Goal: Task Accomplishment & Management: Complete application form

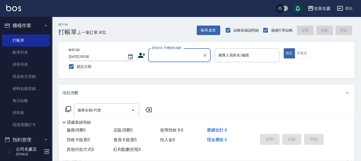
scroll to position [23, 0]
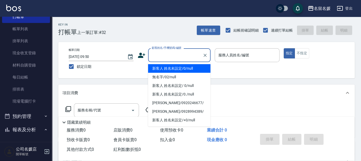
click at [176, 56] on input "顧客姓名/手機號碼/編號" at bounding box center [176, 55] width 50 height 9
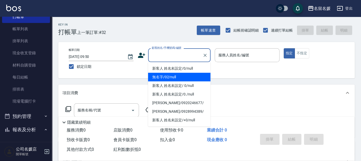
click at [177, 77] on li "無名字/02/null" at bounding box center [179, 77] width 63 height 9
click at [242, 58] on input "服務人員姓名/編號" at bounding box center [247, 55] width 60 height 9
type input "無名字/02/null"
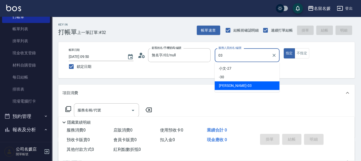
type input "03"
type button "true"
type input "[PERSON_NAME]-03"
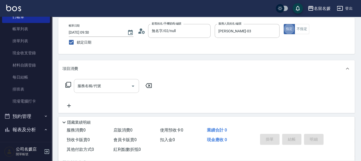
scroll to position [47, 0]
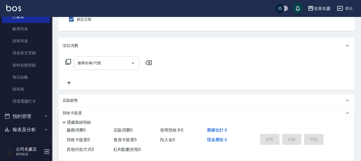
click at [110, 65] on input "服務名稱/代號" at bounding box center [102, 62] width 53 height 9
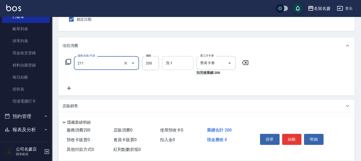
type input "洗髮券~名留200(211)"
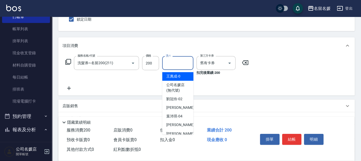
click at [172, 62] on div "洗-1 洗-1" at bounding box center [177, 63] width 31 height 14
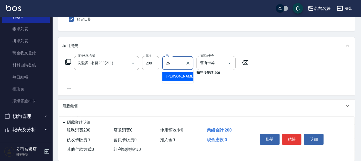
type input "[PERSON_NAME]-26"
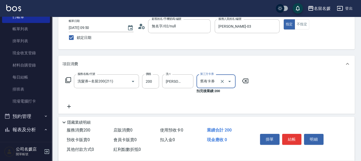
scroll to position [23, 0]
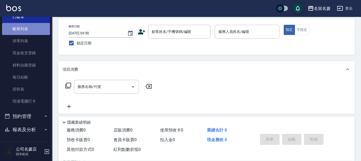
click at [40, 28] on link "帳單列表" at bounding box center [26, 29] width 48 height 12
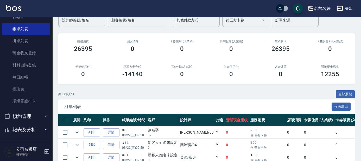
scroll to position [95, 0]
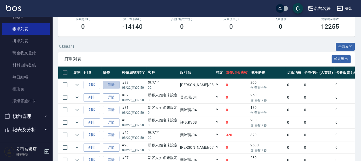
click at [117, 86] on link "詳情" at bounding box center [111, 85] width 17 height 8
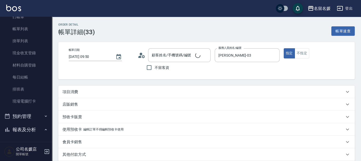
type input "[DATE] 09:50"
type input "[PERSON_NAME]-03"
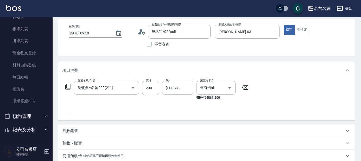
type input "無名字/02/null"
type input "洗髮券~名留200(211)"
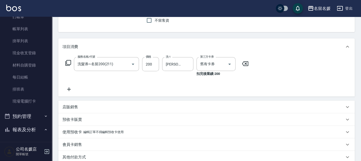
click at [67, 88] on icon at bounding box center [69, 89] width 13 height 6
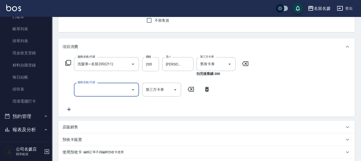
click at [99, 90] on input "服務名稱/代號" at bounding box center [102, 89] width 53 height 9
type input "[PERSON_NAME].玻酸.晶膜.水療(635)"
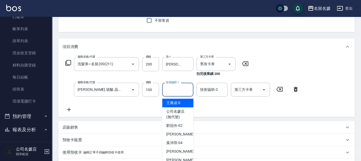
click at [171, 89] on div "技術協助-1 技術協助-1" at bounding box center [177, 90] width 31 height 14
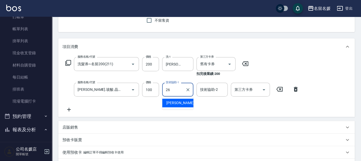
type input "[PERSON_NAME]-26"
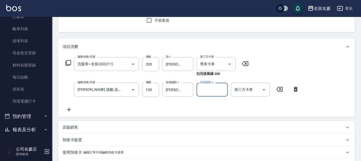
scroll to position [23, 0]
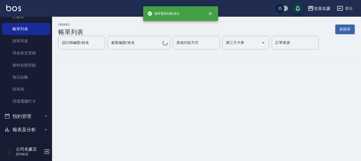
click at [297, 126] on div "ORDERS 帳單列表 新開單 設計師編號/姓名 設計師編號/姓名 顧客編號/姓名 顧客編號/姓名 其他付款方式 其他付款方式 第三方卡券 第三方卡券 訂單來…" at bounding box center [180, 80] width 361 height 161
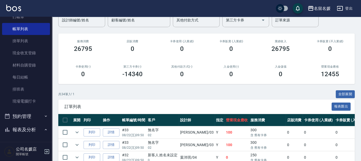
scroll to position [71, 0]
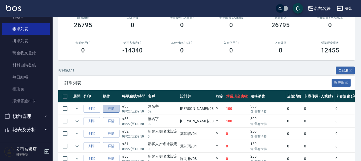
click at [118, 108] on link "詳情" at bounding box center [111, 109] width 17 height 8
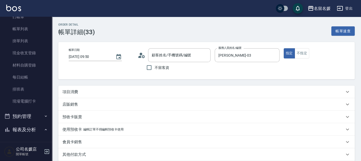
type input "[DATE] 09:50"
type input "[PERSON_NAME]-03"
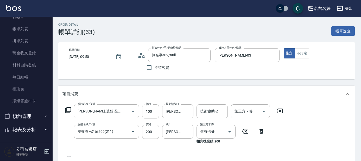
type input "無名字/02/null"
type input "[PERSON_NAME].玻酸.晶膜.水療(635)"
type input "洗髮券~名留200(211)"
click at [279, 110] on icon at bounding box center [279, 111] width 13 height 6
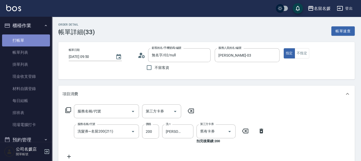
click at [38, 42] on link "打帳單" at bounding box center [26, 40] width 48 height 12
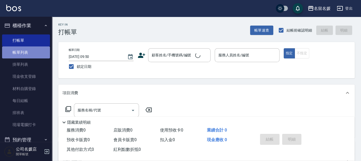
click at [39, 51] on link "帳單列表" at bounding box center [26, 52] width 48 height 12
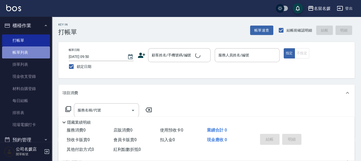
click at [39, 51] on link "帳單列表" at bounding box center [26, 52] width 48 height 12
click at [28, 54] on link "帳單列表" at bounding box center [26, 52] width 48 height 12
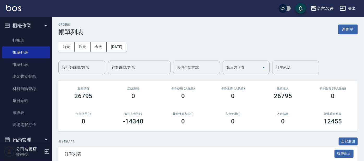
scroll to position [95, 0]
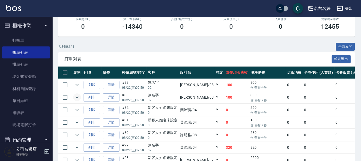
click at [76, 96] on icon "expand row" at bounding box center [77, 97] width 6 height 6
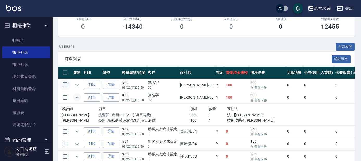
click at [67, 83] on input "checkbox" at bounding box center [65, 84] width 11 height 11
checkbox input "true"
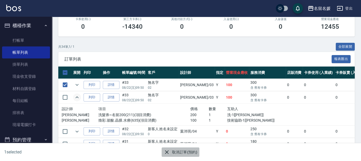
click at [190, 152] on button "取消訂單(預約)" at bounding box center [181, 152] width 38 height 10
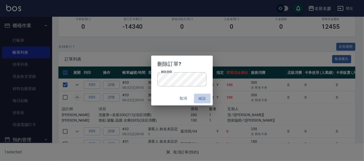
click at [204, 100] on button "確認" at bounding box center [202, 99] width 17 height 10
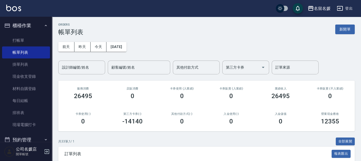
scroll to position [71, 0]
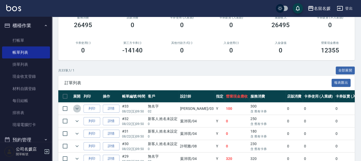
click at [77, 108] on icon "expand row" at bounding box center [77, 109] width 3 height 2
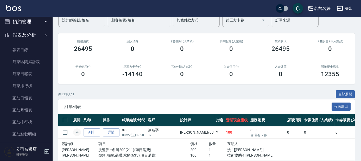
scroll to position [118, 0]
click at [38, 97] on link "互助日報表" at bounding box center [26, 98] width 48 height 12
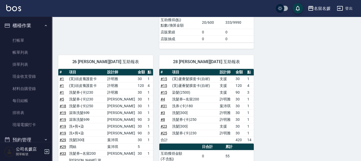
scroll to position [355, 0]
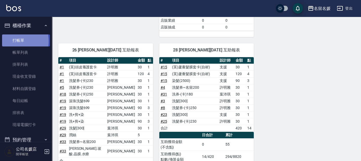
click at [11, 41] on link "打帳單" at bounding box center [26, 40] width 48 height 12
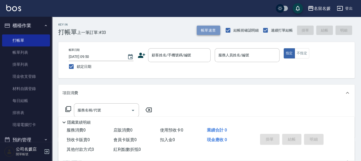
click at [216, 30] on button "帳單速查" at bounding box center [208, 31] width 23 height 10
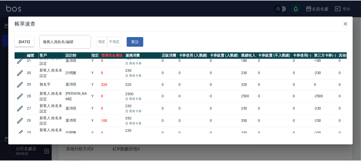
scroll to position [47, 0]
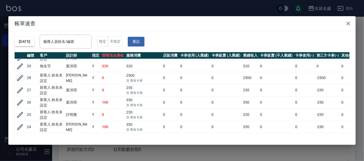
click at [20, 77] on icon "button" at bounding box center [20, 78] width 6 height 6
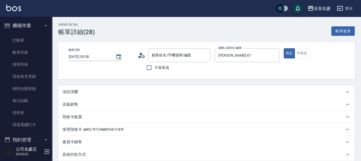
type input "[DATE] 09:50"
type input "[PERSON_NAME]-07"
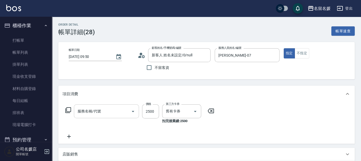
type input "新客人 姓名未設定/0/null"
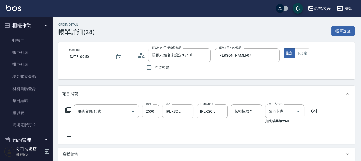
type input "洗剪染餐券[1799](626)"
click at [72, 94] on p "項目消費" at bounding box center [71, 93] width 16 height 5
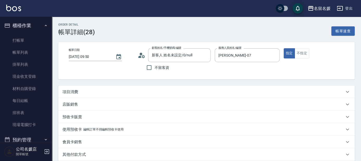
click at [75, 93] on p "項目消費" at bounding box center [71, 91] width 16 height 5
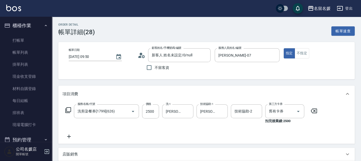
click at [67, 109] on icon at bounding box center [68, 110] width 6 height 6
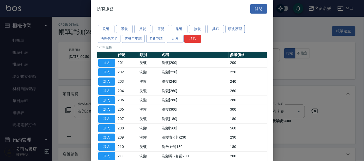
click at [228, 29] on button "頭皮護理" at bounding box center [234, 29] width 19 height 8
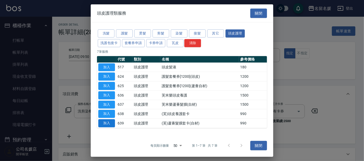
click at [111, 122] on button "加入" at bounding box center [106, 123] width 17 height 8
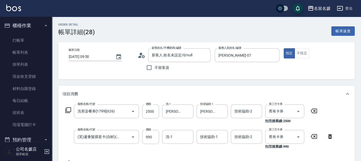
scroll to position [47, 0]
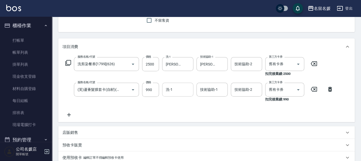
click at [178, 91] on input "洗-1" at bounding box center [178, 89] width 27 height 9
click at [176, 102] on span "[PERSON_NAME]-24" at bounding box center [183, 102] width 33 height 5
type input "[PERSON_NAME]-24"
click at [209, 90] on div "技術協助-1 技術協助-1" at bounding box center [212, 90] width 31 height 14
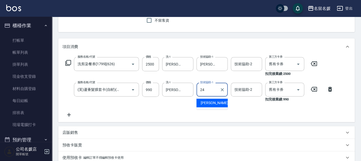
drag, startPoint x: 213, startPoint y: 102, endPoint x: 254, endPoint y: 95, distance: 40.6
click at [213, 102] on span "[PERSON_NAME]-24" at bounding box center [217, 102] width 33 height 5
type input "[PERSON_NAME]-24"
click at [275, 90] on input "舊有卡券" at bounding box center [278, 89] width 20 height 9
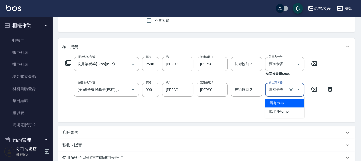
click at [279, 102] on span "舊有卡券" at bounding box center [285, 103] width 39 height 9
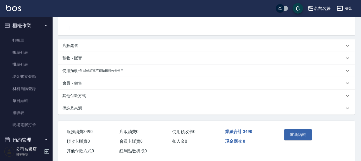
scroll to position [143, 0]
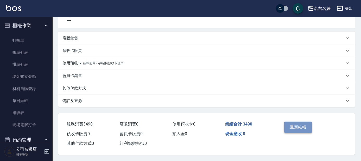
click at [303, 127] on button "重新結帳" at bounding box center [299, 126] width 28 height 11
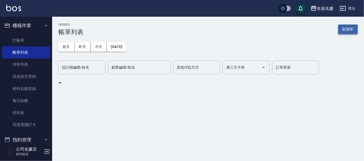
click at [349, 29] on button "新開單" at bounding box center [348, 29] width 20 height 10
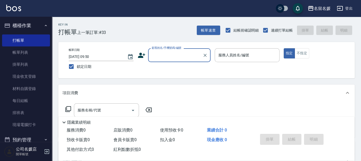
click at [182, 54] on input "顧客姓名/手機號碼/編號" at bounding box center [176, 55] width 50 height 9
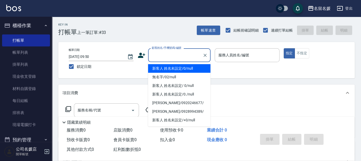
click at [183, 67] on li "新客人 姓名未設定/0/null" at bounding box center [179, 68] width 63 height 9
type input "新客人 姓名未設定/0/null"
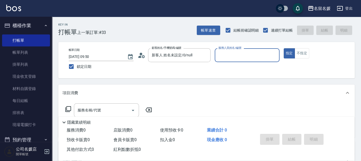
click at [231, 54] on input "服務人員姓名/編號" at bounding box center [247, 55] width 60 height 9
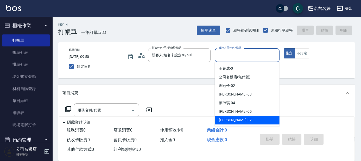
click at [234, 119] on span "[PERSON_NAME] -07" at bounding box center [235, 119] width 33 height 5
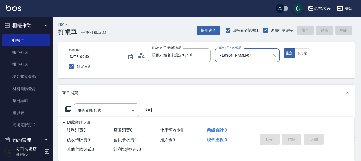
type input "[PERSON_NAME]-07"
click at [67, 108] on icon at bounding box center [68, 109] width 6 height 6
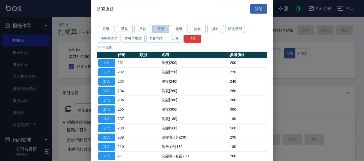
click at [158, 30] on button "剪髮" at bounding box center [160, 29] width 17 height 8
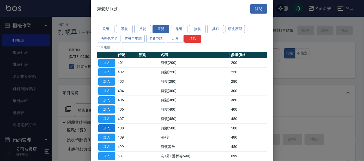
click at [98, 127] on button "加入" at bounding box center [106, 128] width 17 height 8
type input "剪髮(580)(408)"
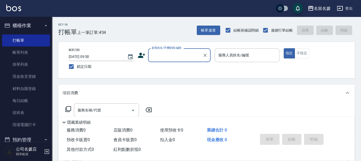
click at [176, 53] on input "顧客姓名/手機號碼/編號" at bounding box center [176, 55] width 50 height 9
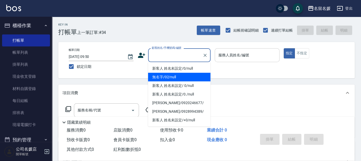
drag, startPoint x: 179, startPoint y: 79, endPoint x: 240, endPoint y: 50, distance: 67.4
click at [180, 79] on li "無名字/02/null" at bounding box center [179, 77] width 63 height 9
click at [235, 59] on input "服務人員姓名/編號" at bounding box center [247, 55] width 60 height 9
type input "無名字/02/null"
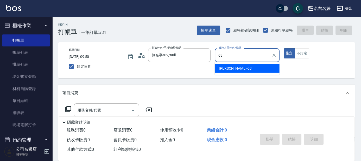
type input "[PERSON_NAME]-03"
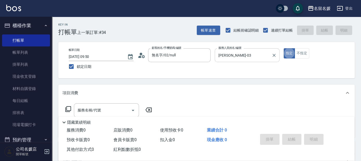
type button "true"
drag, startPoint x: 272, startPoint y: 53, endPoint x: 263, endPoint y: 54, distance: 9.7
click at [273, 53] on icon "Clear" at bounding box center [274, 55] width 5 height 5
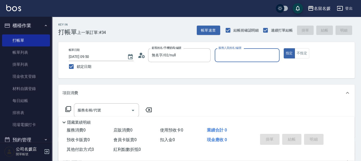
click at [255, 56] on input "服務人員姓名/編號" at bounding box center [247, 55] width 60 height 9
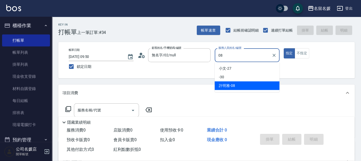
type input "[PERSON_NAME]-08"
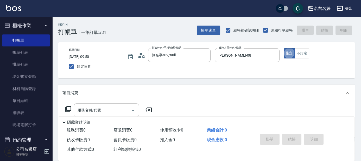
click at [113, 104] on div "服務名稱/代號" at bounding box center [106, 110] width 65 height 14
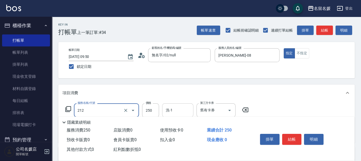
type input "洗髮券-(卡)250(212)"
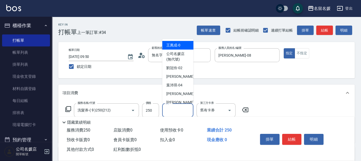
click at [183, 106] on input "洗-1" at bounding box center [178, 110] width 27 height 9
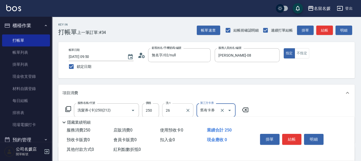
type input "[PERSON_NAME]-26"
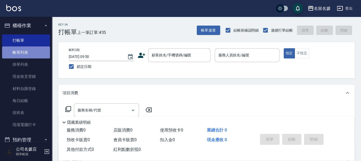
click at [26, 49] on link "帳單列表" at bounding box center [26, 52] width 48 height 12
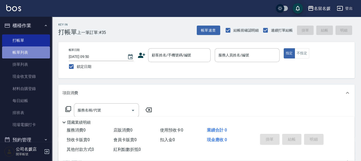
click at [26, 49] on link "帳單列表" at bounding box center [26, 52] width 48 height 12
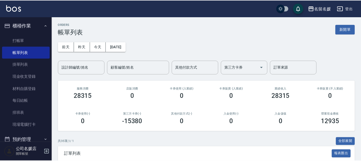
scroll to position [71, 0]
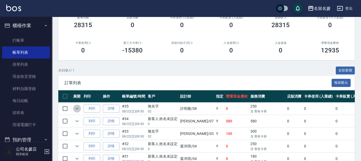
click at [76, 109] on icon "expand row" at bounding box center [77, 108] width 6 height 6
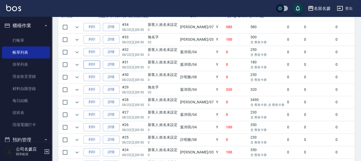
scroll to position [213, 0]
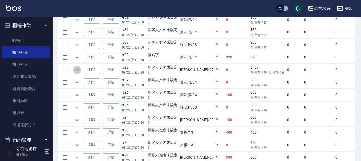
click at [80, 68] on icon "expand row" at bounding box center [77, 70] width 6 height 6
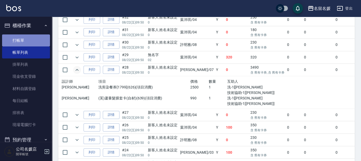
click at [34, 36] on link "打帳單" at bounding box center [26, 40] width 48 height 12
